Goal: Task Accomplishment & Management: Use online tool/utility

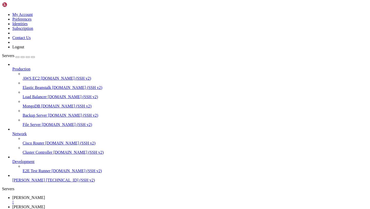
scroll to position [4, 0]
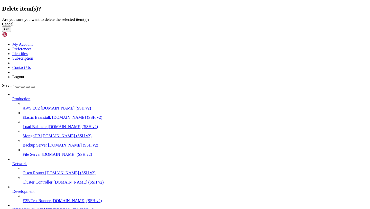
click at [11, 32] on button "OK" at bounding box center [6, 28] width 9 height 5
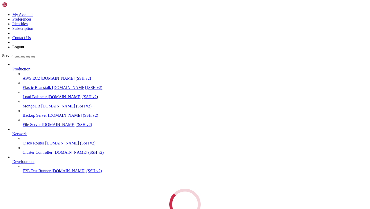
click at [110, 195] on link "yan " at bounding box center [190, 199] width 356 height 9
click at [108, 200] on div "" at bounding box center [190, 202] width 356 height 5
click at [81, 186] on link "yan " at bounding box center [190, 190] width 356 height 9
click at [86, 186] on link "yan " at bounding box center [190, 190] width 356 height 9
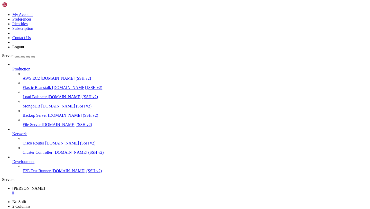
click at [83, 191] on div "" at bounding box center [190, 193] width 356 height 5
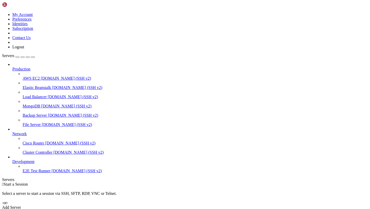
click at [210, 205] on div "Add Server" at bounding box center [185, 207] width 366 height 5
